Goal: Task Accomplishment & Management: Use online tool/utility

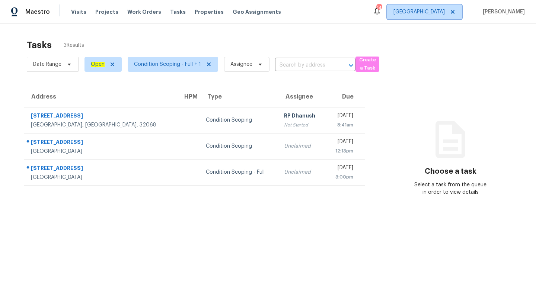
click at [438, 18] on span "[GEOGRAPHIC_DATA]" at bounding box center [424, 11] width 75 height 15
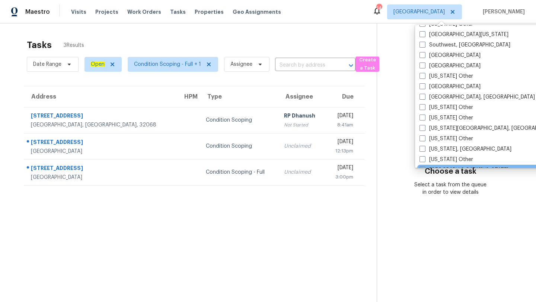
scroll to position [1066, 0]
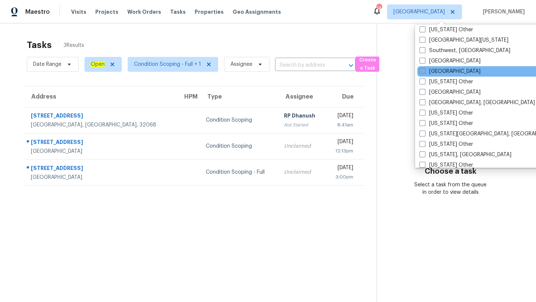
click at [422, 73] on span at bounding box center [422, 71] width 6 height 6
click at [422, 73] on input "[GEOGRAPHIC_DATA]" at bounding box center [421, 70] width 5 height 5
checkbox input "true"
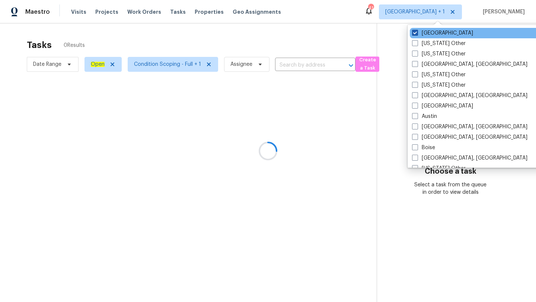
click at [425, 33] on label "[GEOGRAPHIC_DATA]" at bounding box center [442, 32] width 61 height 7
click at [417, 33] on input "[GEOGRAPHIC_DATA]" at bounding box center [414, 31] width 5 height 5
checkbox input "false"
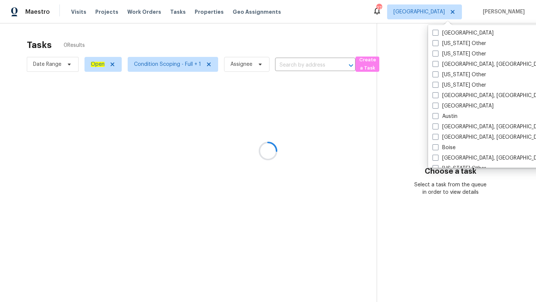
click at [281, 26] on div at bounding box center [268, 151] width 536 height 302
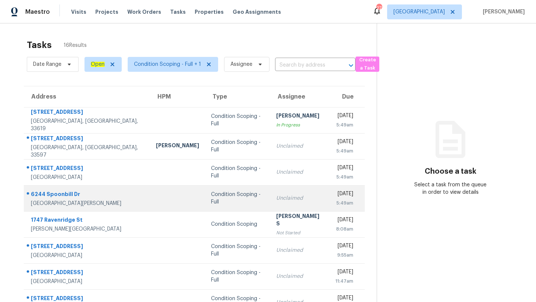
scroll to position [85, 0]
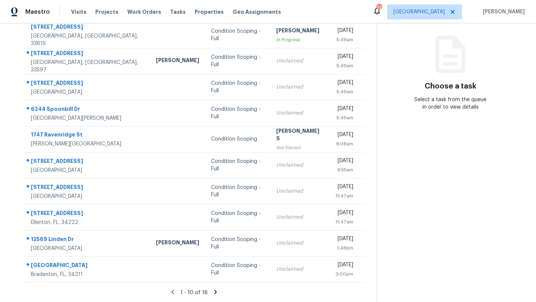
click at [212, 294] on icon at bounding box center [215, 292] width 7 height 7
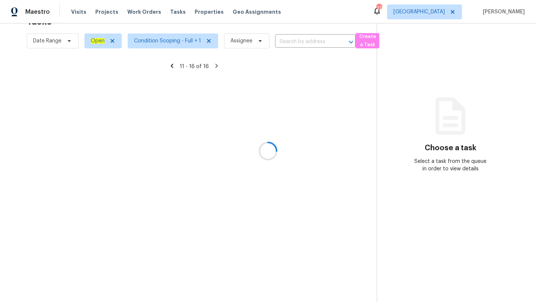
scroll to position [23, 0]
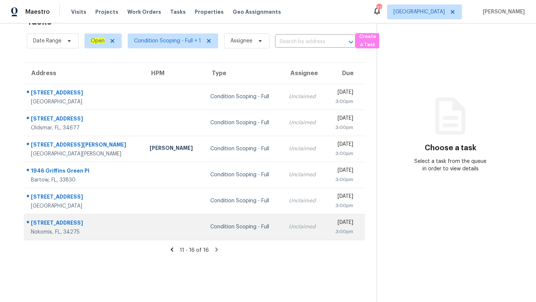
click at [283, 216] on td "Unclaimed" at bounding box center [304, 227] width 43 height 26
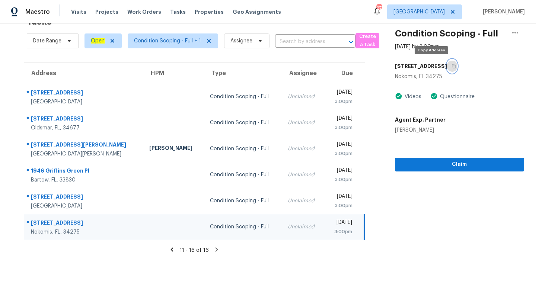
click at [451, 65] on icon "button" at bounding box center [453, 66] width 4 height 4
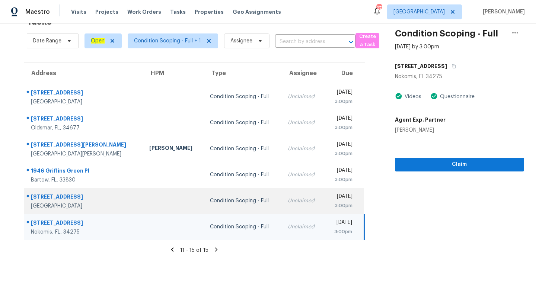
click at [210, 197] on div "Condition Scoping - Full" at bounding box center [243, 200] width 66 height 7
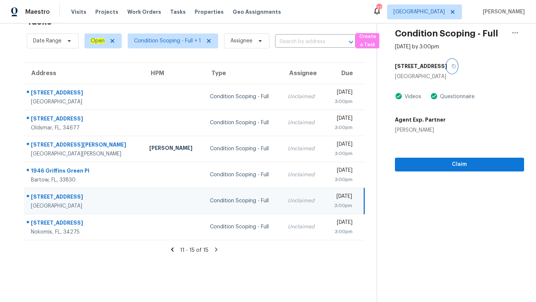
click at [455, 65] on icon "button" at bounding box center [453, 66] width 4 height 4
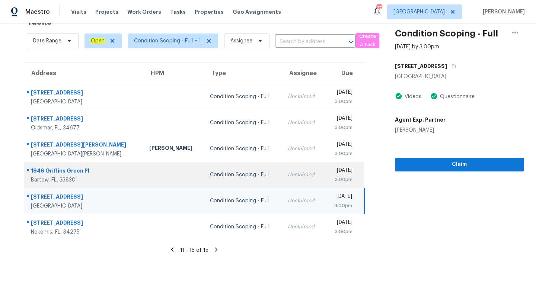
click at [210, 174] on div "Condition Scoping - Full" at bounding box center [243, 174] width 66 height 7
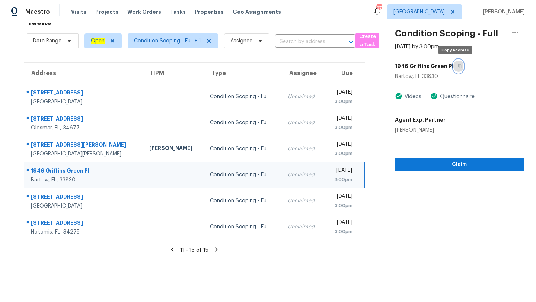
click at [458, 64] on icon "button" at bounding box center [460, 66] width 4 height 4
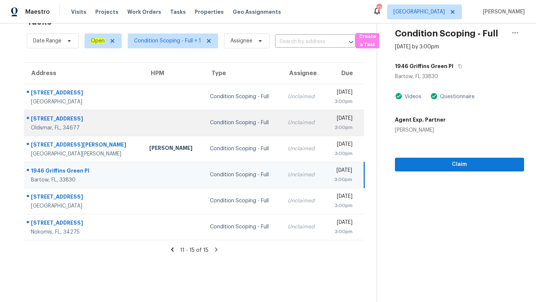
click at [204, 117] on td "Condition Scoping - Full" at bounding box center [243, 123] width 78 height 26
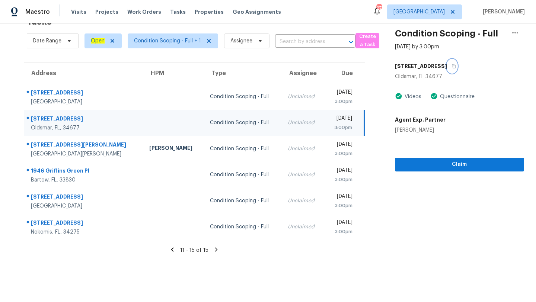
click at [451, 66] on icon "button" at bounding box center [453, 66] width 4 height 4
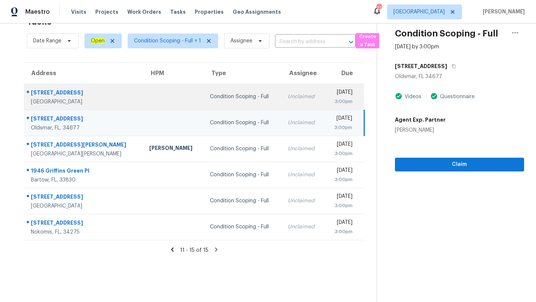
click at [209, 101] on td "Condition Scoping - Full" at bounding box center [243, 97] width 78 height 26
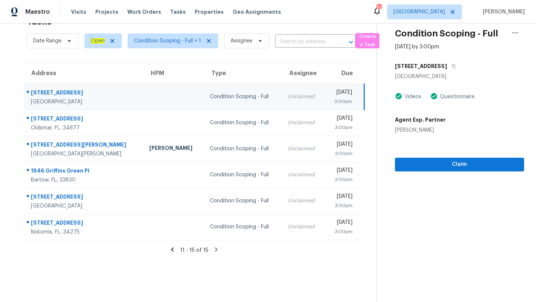
click at [171, 248] on icon at bounding box center [172, 249] width 7 height 7
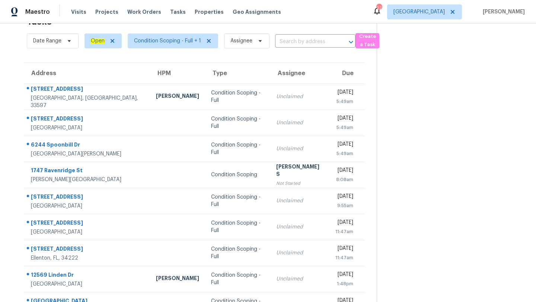
scroll to position [85, 0]
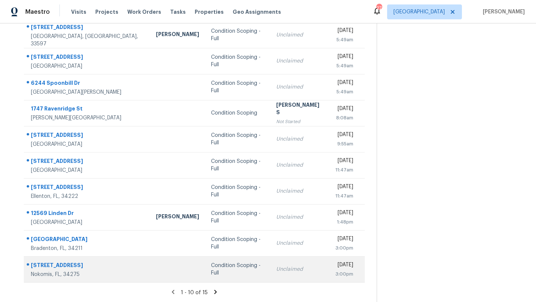
click at [211, 269] on div "Condition Scoping - Full" at bounding box center [237, 269] width 53 height 15
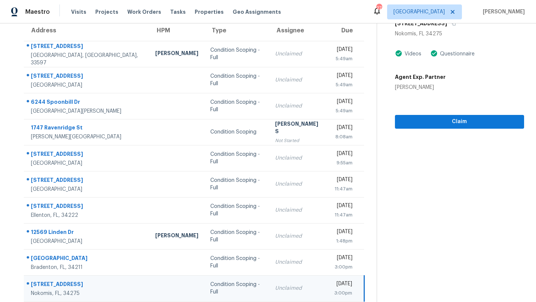
scroll to position [54, 0]
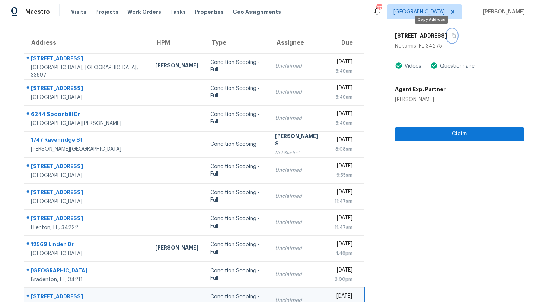
click at [451, 35] on icon "button" at bounding box center [453, 35] width 4 height 4
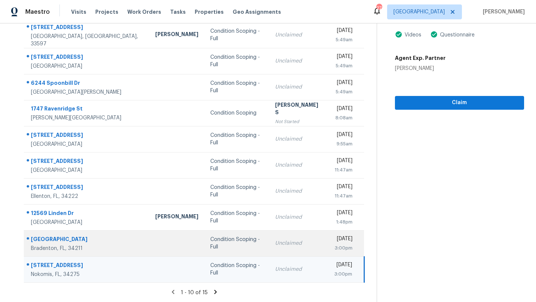
click at [204, 250] on td "Condition Scoping - Full" at bounding box center [236, 243] width 65 height 26
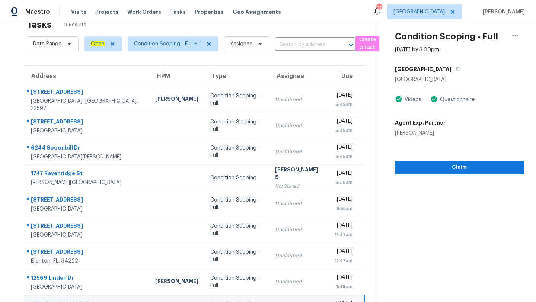
scroll to position [0, 0]
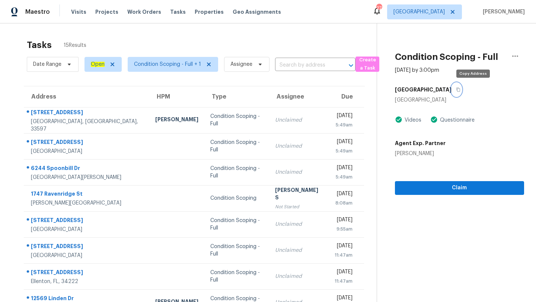
click at [460, 91] on icon "button" at bounding box center [458, 90] width 4 height 4
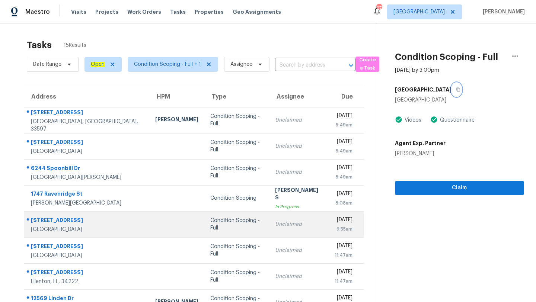
scroll to position [85, 0]
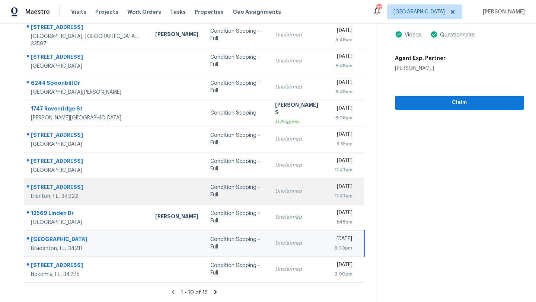
click at [275, 194] on div "Unclaimed" at bounding box center [298, 191] width 47 height 7
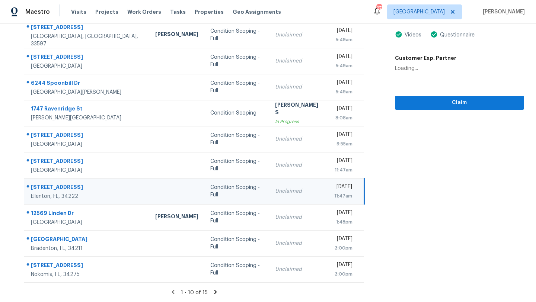
scroll to position [52, 0]
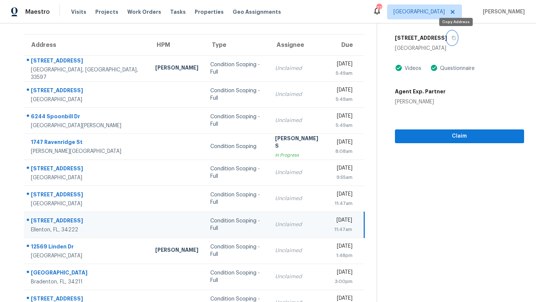
click at [456, 39] on icon "button" at bounding box center [453, 38] width 4 height 4
click at [445, 9] on span "[GEOGRAPHIC_DATA]" at bounding box center [418, 11] width 51 height 7
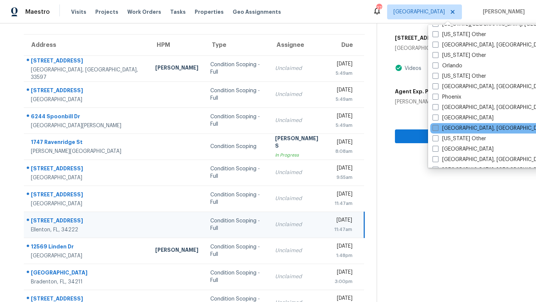
scroll to position [811, 0]
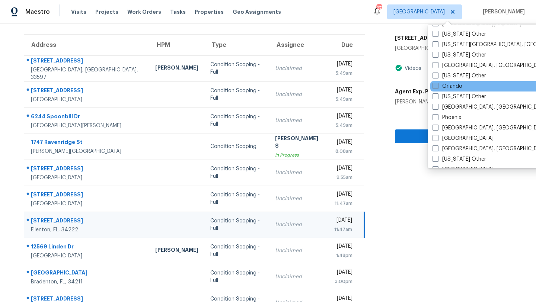
click at [449, 84] on label "Orlando" at bounding box center [447, 86] width 30 height 7
click at [437, 84] on input "Orlando" at bounding box center [434, 85] width 5 height 5
checkbox input "true"
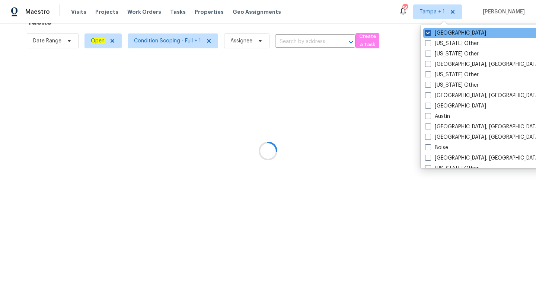
click at [441, 34] on label "[GEOGRAPHIC_DATA]" at bounding box center [455, 32] width 61 height 7
click at [430, 34] on input "[GEOGRAPHIC_DATA]" at bounding box center [427, 31] width 5 height 5
checkbox input "false"
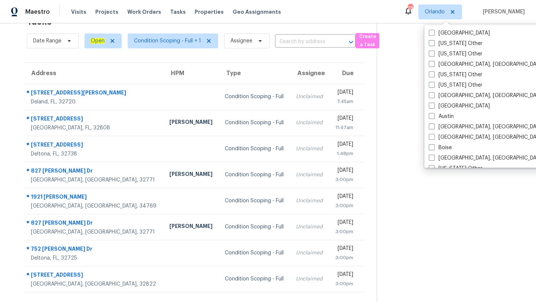
click at [402, 183] on section at bounding box center [450, 151] width 147 height 302
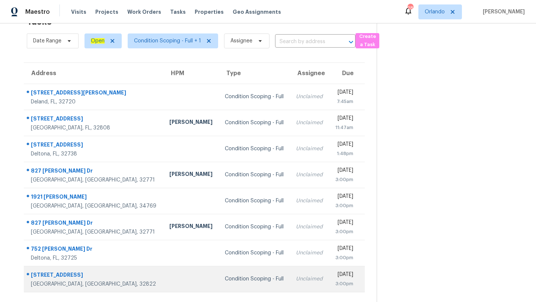
click at [219, 269] on td "Condition Scoping - Full" at bounding box center [254, 279] width 71 height 26
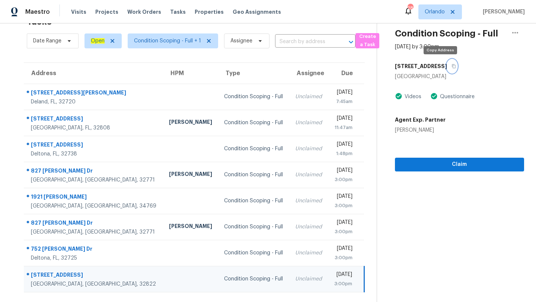
click at [452, 65] on icon "button" at bounding box center [454, 66] width 4 height 4
click at [442, 15] on span "Orlando" at bounding box center [435, 11] width 20 height 7
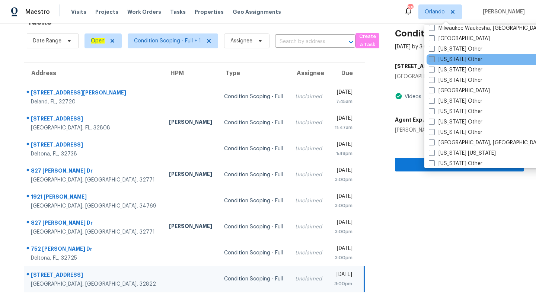
scroll to position [611, 0]
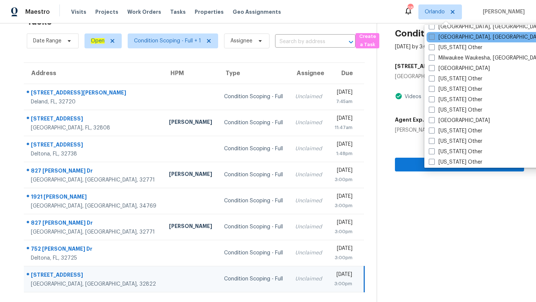
click at [434, 37] on span at bounding box center [432, 37] width 6 height 6
click at [433, 37] on input "[GEOGRAPHIC_DATA], [GEOGRAPHIC_DATA]" at bounding box center [431, 35] width 5 height 5
checkbox input "true"
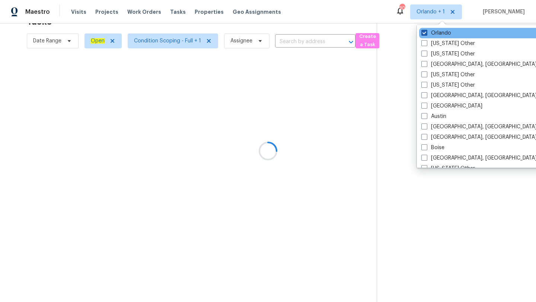
click at [434, 34] on label "Orlando" at bounding box center [436, 32] width 30 height 7
click at [426, 34] on input "Orlando" at bounding box center [423, 31] width 5 height 5
checkbox input "false"
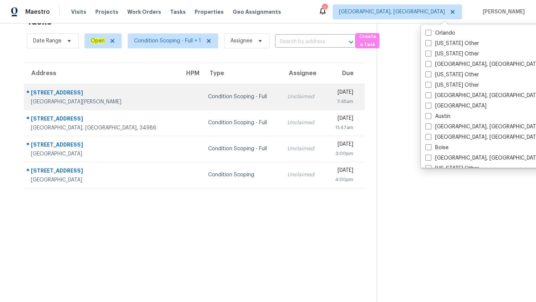
click at [287, 97] on div "Unclaimed" at bounding box center [302, 96] width 31 height 7
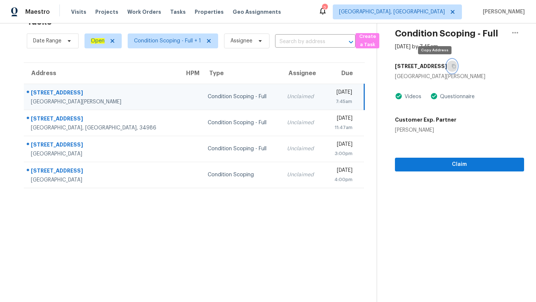
click at [447, 67] on button "button" at bounding box center [452, 66] width 10 height 13
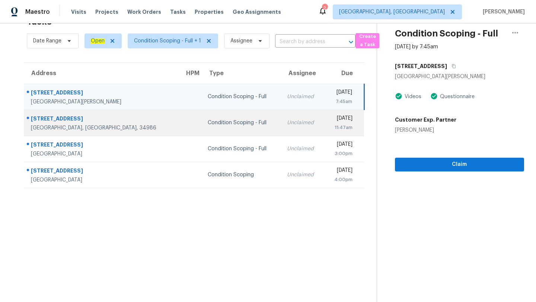
click at [202, 134] on td "Condition Scoping - Full" at bounding box center [241, 123] width 79 height 26
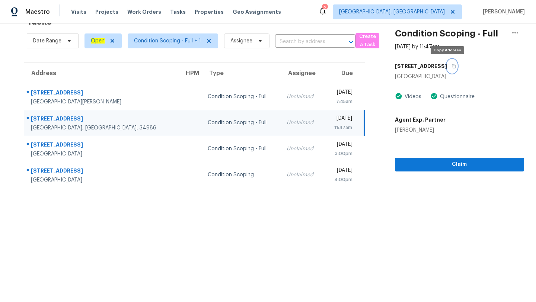
click at [448, 63] on button "button" at bounding box center [452, 66] width 10 height 13
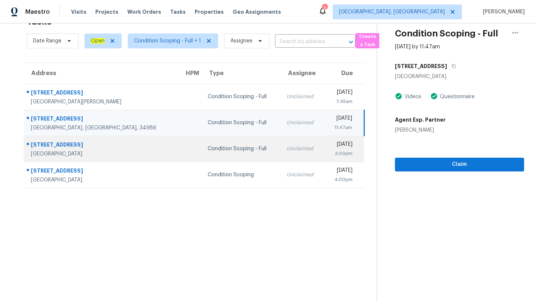
click at [281, 159] on td "Unclaimed" at bounding box center [302, 149] width 43 height 26
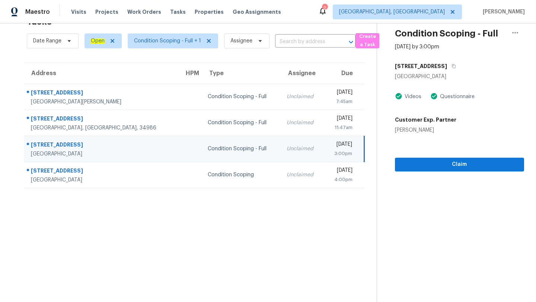
click at [439, 64] on div "[STREET_ADDRESS]" at bounding box center [459, 66] width 129 height 13
click at [452, 65] on icon "button" at bounding box center [454, 66] width 4 height 4
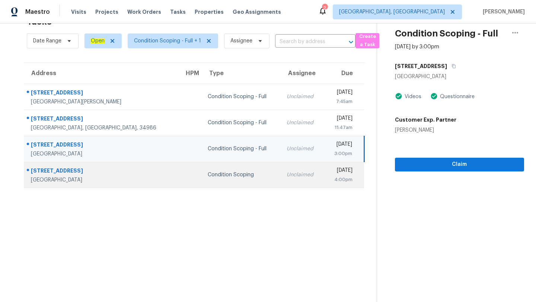
click at [281, 186] on td "Unclaimed" at bounding box center [302, 175] width 43 height 26
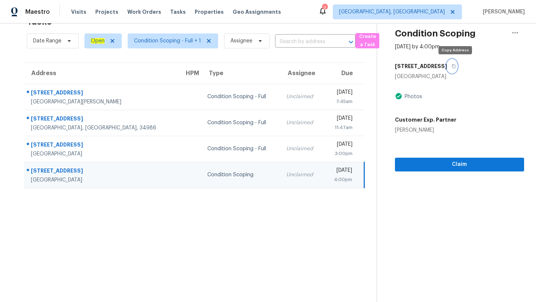
click at [457, 68] on button "button" at bounding box center [452, 66] width 10 height 13
click at [441, 5] on span "[GEOGRAPHIC_DATA], [GEOGRAPHIC_DATA]" at bounding box center [397, 11] width 129 height 15
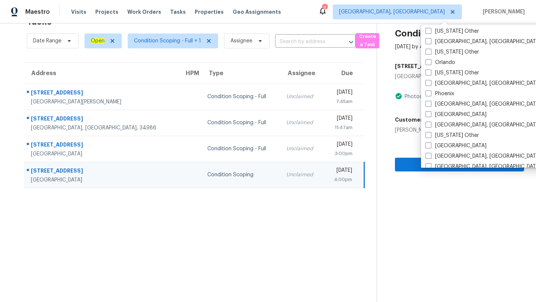
scroll to position [744, 0]
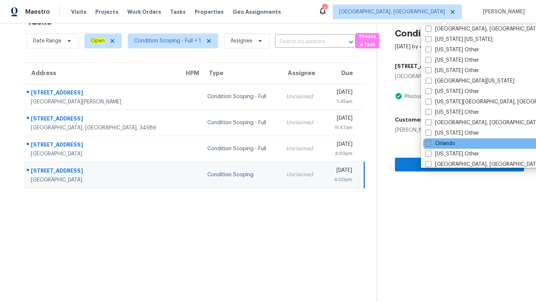
click at [430, 143] on span at bounding box center [428, 143] width 6 height 6
click at [430, 143] on input "Orlando" at bounding box center [427, 142] width 5 height 5
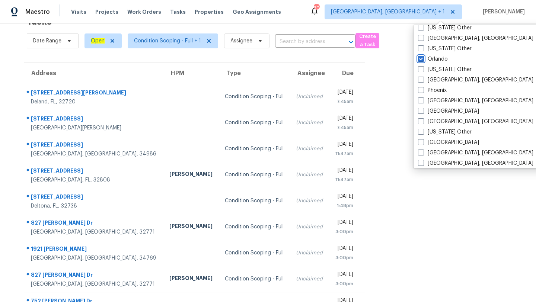
scroll to position [773, 0]
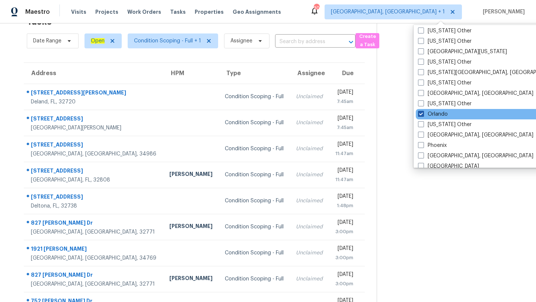
click at [432, 116] on label "Orlando" at bounding box center [433, 114] width 30 height 7
click at [423, 115] on input "Orlando" at bounding box center [420, 113] width 5 height 5
checkbox input "false"
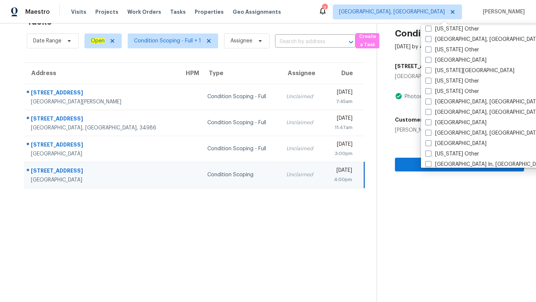
scroll to position [426, 0]
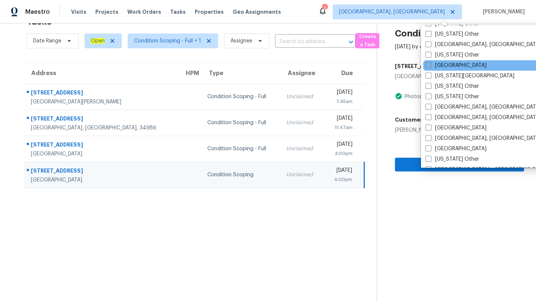
click at [432, 68] on label "[GEOGRAPHIC_DATA]" at bounding box center [455, 65] width 61 height 7
click at [430, 67] on input "[GEOGRAPHIC_DATA]" at bounding box center [427, 64] width 5 height 5
checkbox input "true"
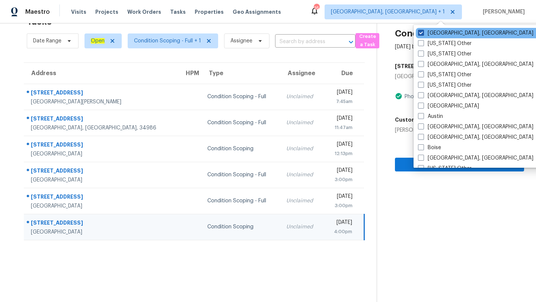
click at [422, 33] on span at bounding box center [421, 33] width 6 height 6
click at [422, 33] on input "[GEOGRAPHIC_DATA], [GEOGRAPHIC_DATA]" at bounding box center [420, 31] width 5 height 5
checkbox input "false"
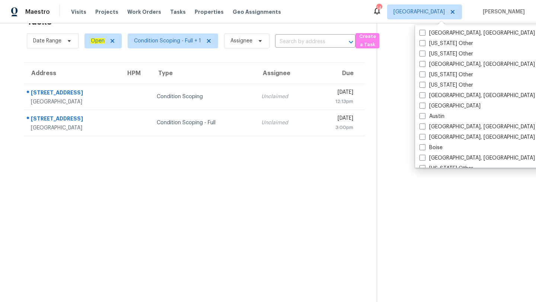
click at [184, 224] on section "Tasks 3 Results Date Range Open Condition Scoping - Full + 1 Assignee ​ Create …" at bounding box center [194, 157] width 365 height 290
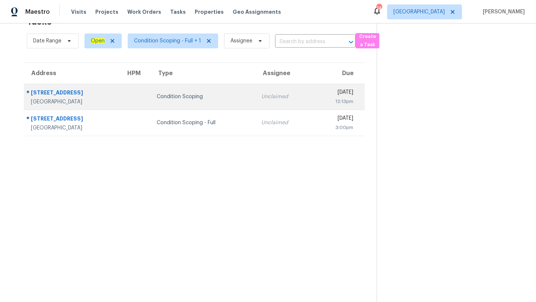
click at [125, 88] on td at bounding box center [135, 97] width 31 height 26
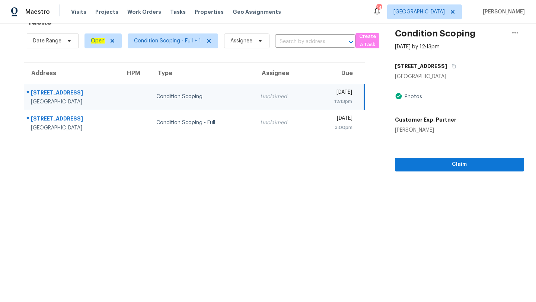
click at [447, 66] on div "[STREET_ADDRESS]" at bounding box center [459, 66] width 129 height 13
click at [452, 66] on icon "button" at bounding box center [454, 66] width 4 height 4
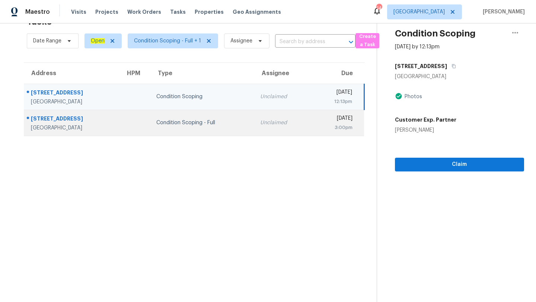
click at [188, 121] on div "Condition Scoping - Full" at bounding box center [202, 122] width 92 height 7
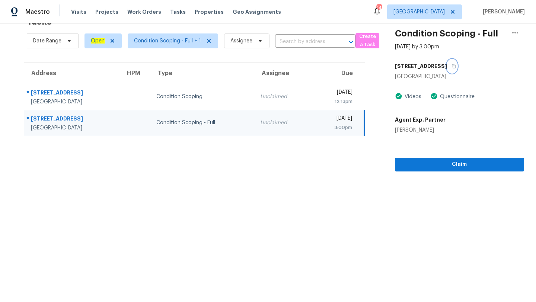
click at [451, 66] on icon "button" at bounding box center [453, 66] width 4 height 4
